Goal: Task Accomplishment & Management: Complete application form

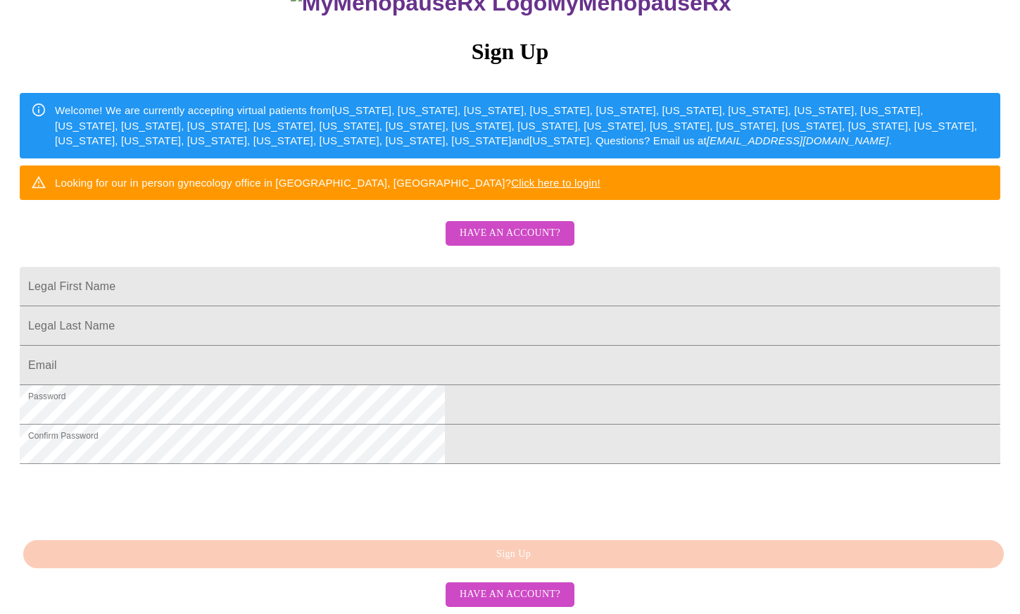
scroll to position [269, 0]
click at [494, 593] on span "Have an account?" at bounding box center [510, 595] width 101 height 18
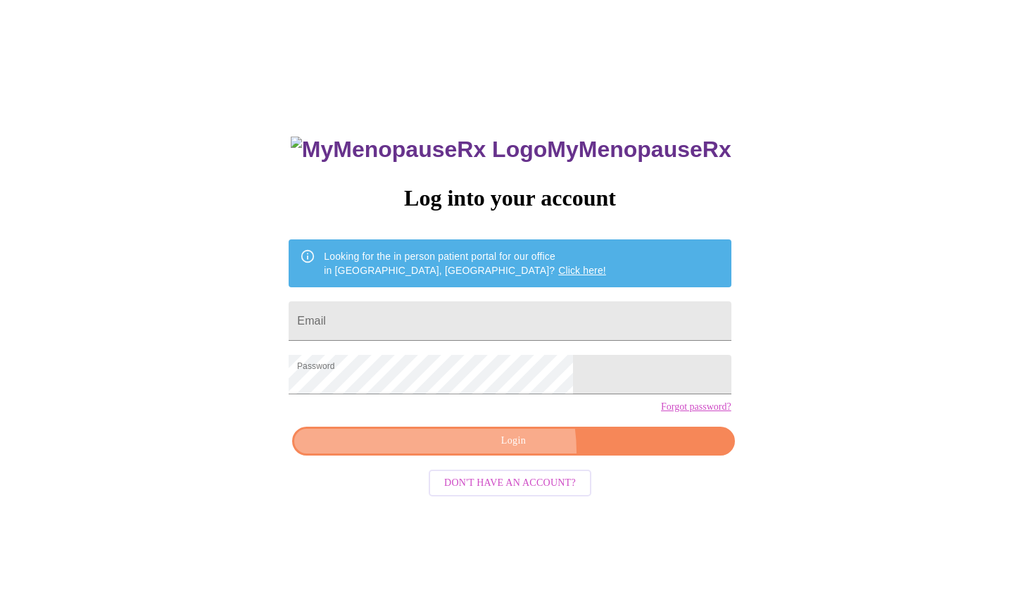
click at [484, 455] on button "Login" at bounding box center [513, 440] width 442 height 29
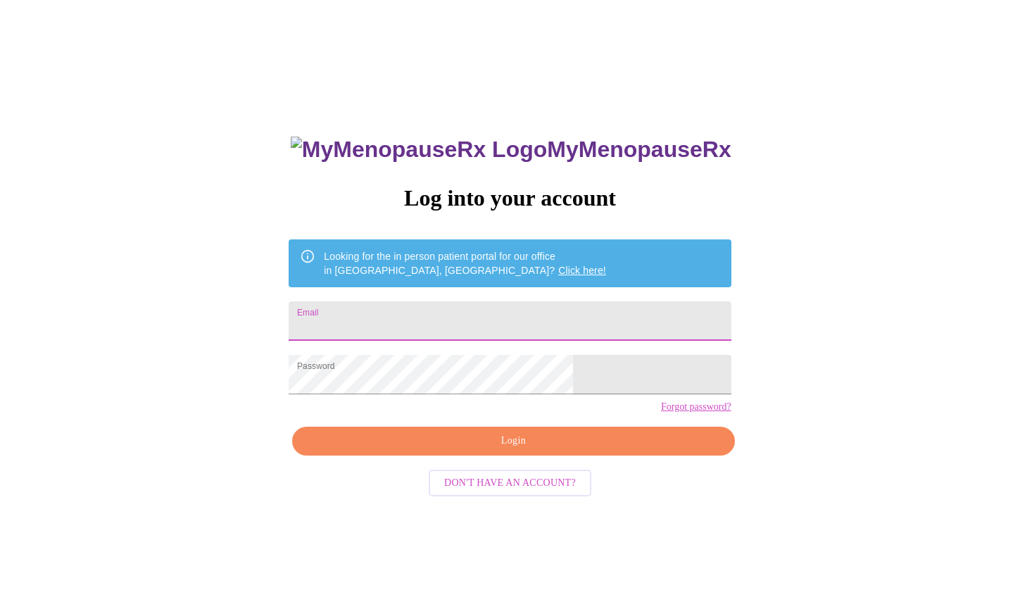
click at [435, 303] on input "Email" at bounding box center [510, 320] width 442 height 39
type input "[PERSON_NAME][EMAIL_ADDRESS][PERSON_NAME][DOMAIN_NAME]"
click at [493, 450] on span "Login" at bounding box center [513, 441] width 410 height 18
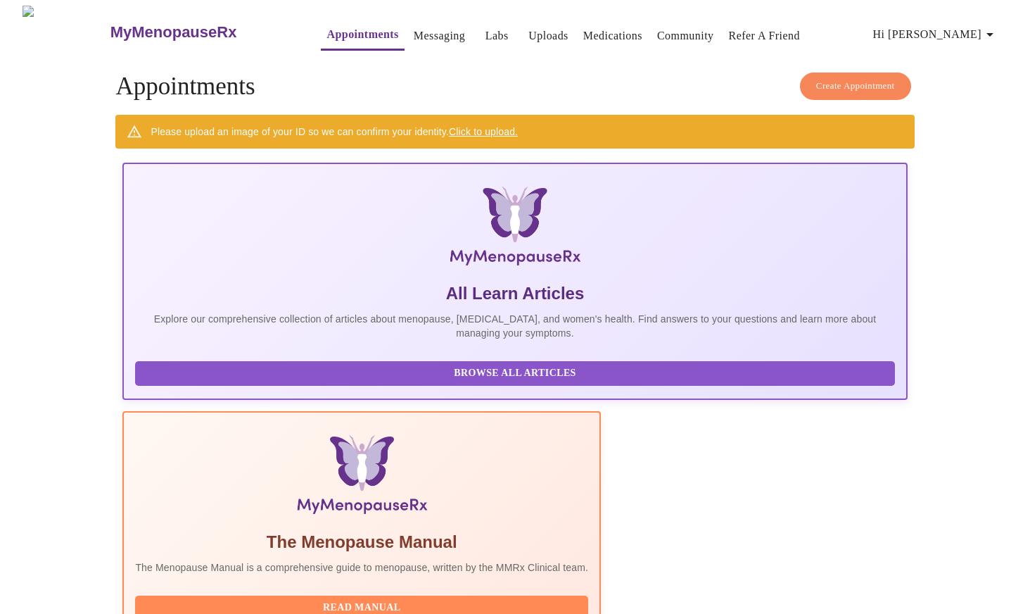
drag, startPoint x: 474, startPoint y: 42, endPoint x: 473, endPoint y: 29, distance: 12.7
click at [474, 40] on button "Labs" at bounding box center [496, 36] width 45 height 28
click at [486, 29] on link "Labs" at bounding box center [497, 36] width 23 height 20
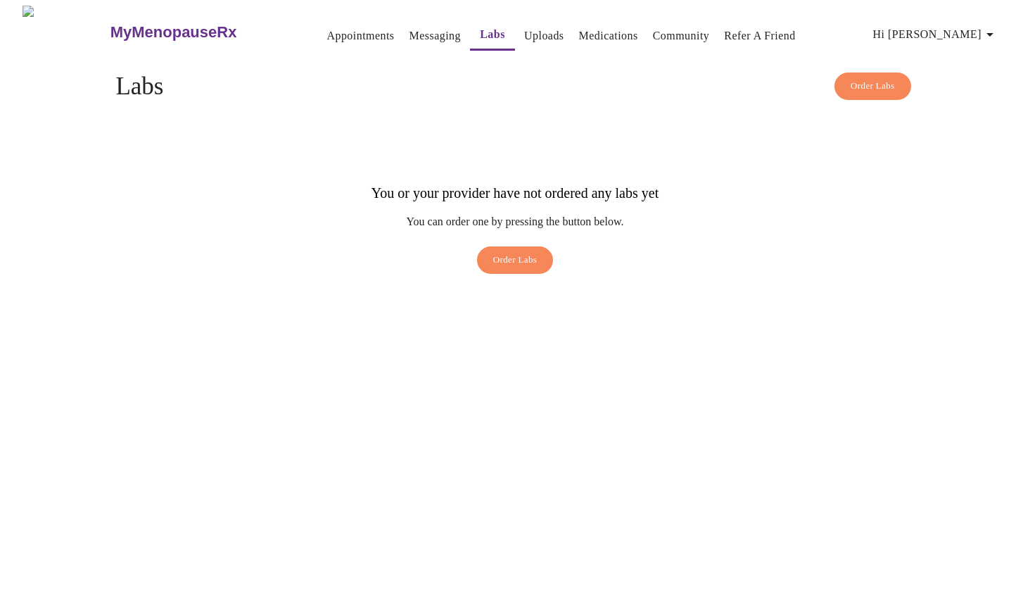
click at [519, 249] on button "Order Labs" at bounding box center [515, 259] width 77 height 27
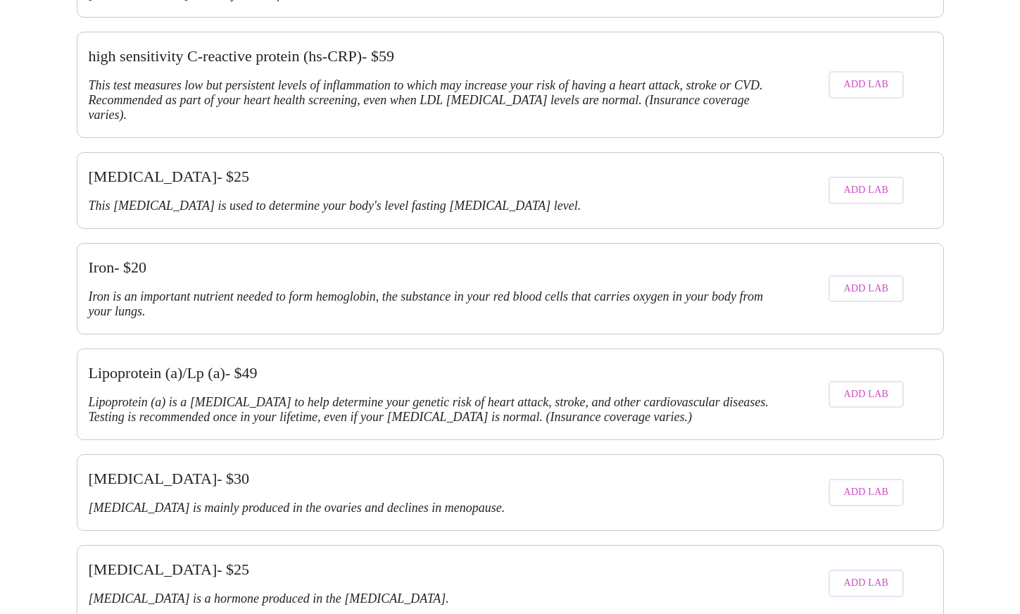
scroll to position [2252, 0]
